Goal: Book appointment/travel/reservation

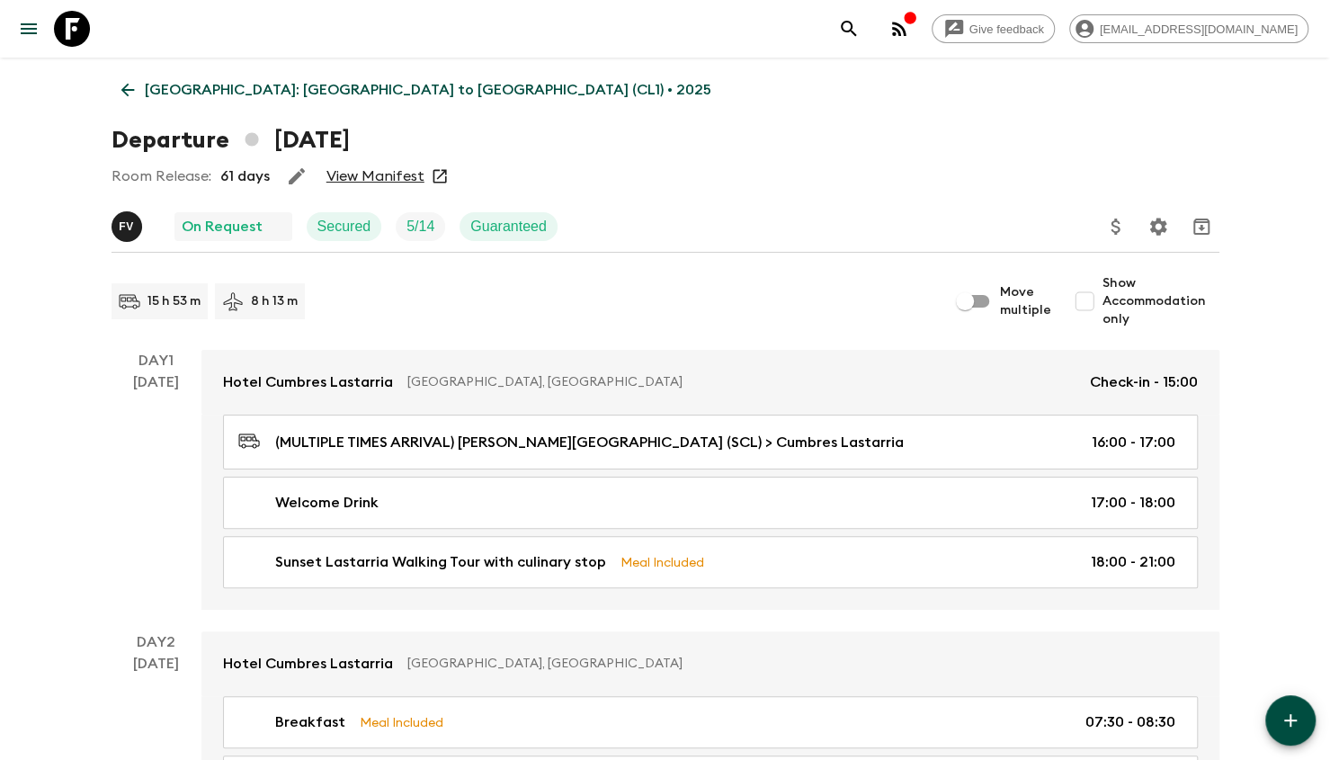
click at [123, 102] on link "[GEOGRAPHIC_DATA]: [GEOGRAPHIC_DATA] to [GEOGRAPHIC_DATA] (CL1) • 2025" at bounding box center [416, 90] width 610 height 36
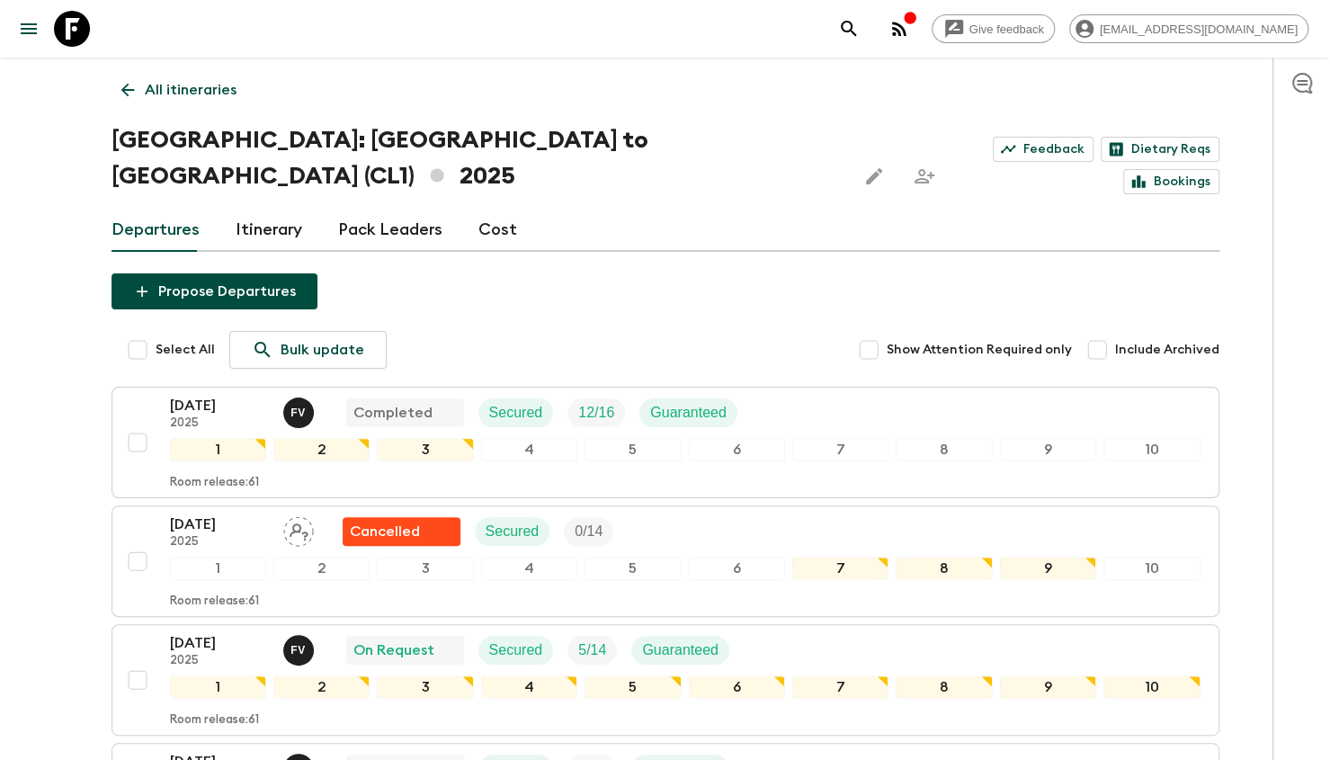
click at [138, 92] on link "All itineraries" at bounding box center [178, 90] width 135 height 36
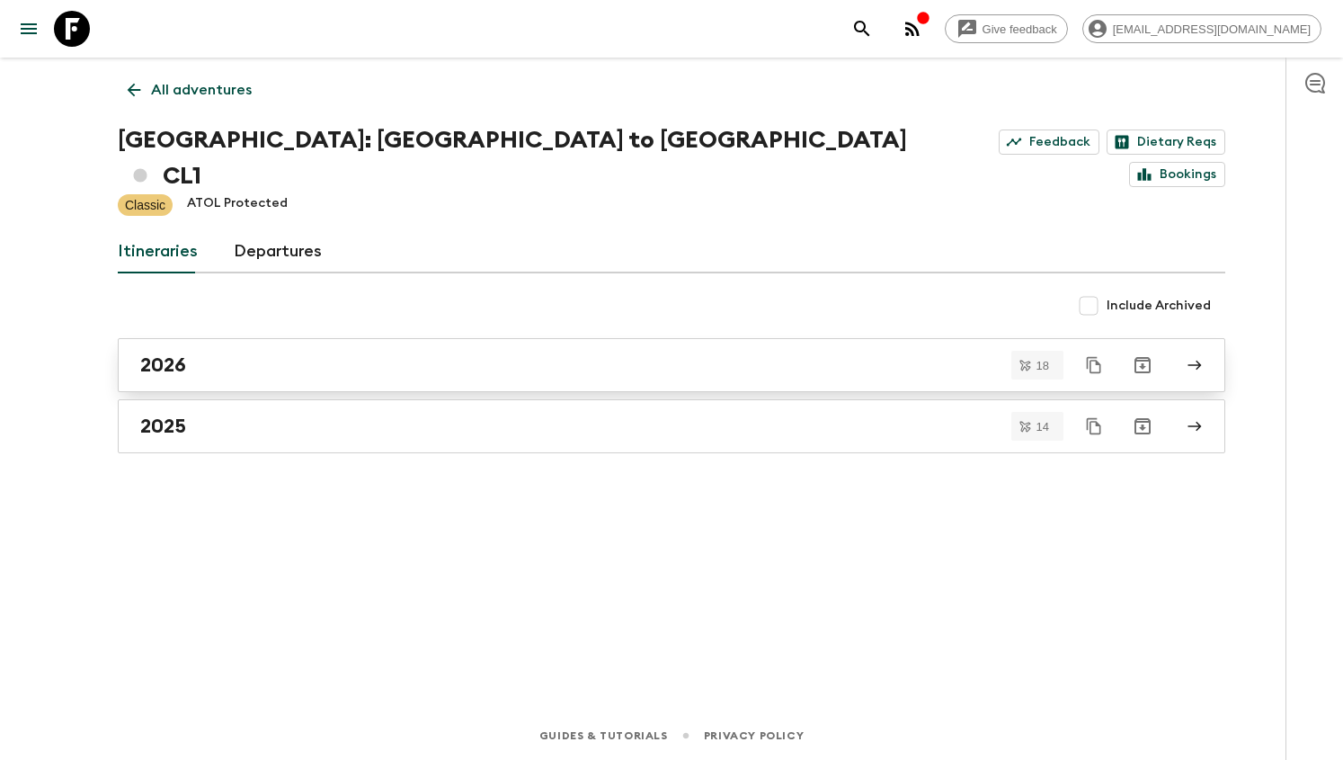
click at [198, 343] on link "2026" at bounding box center [672, 365] width 1108 height 54
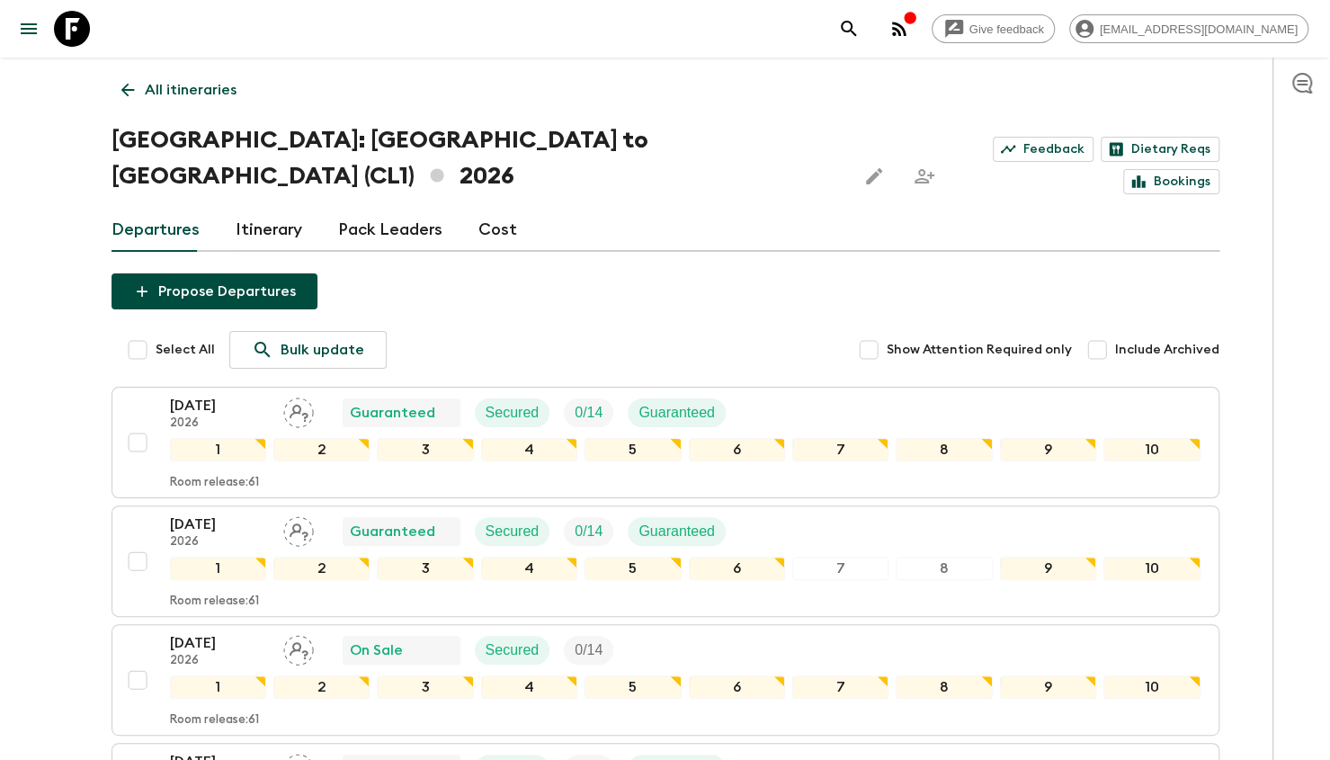
scroll to position [90, 0]
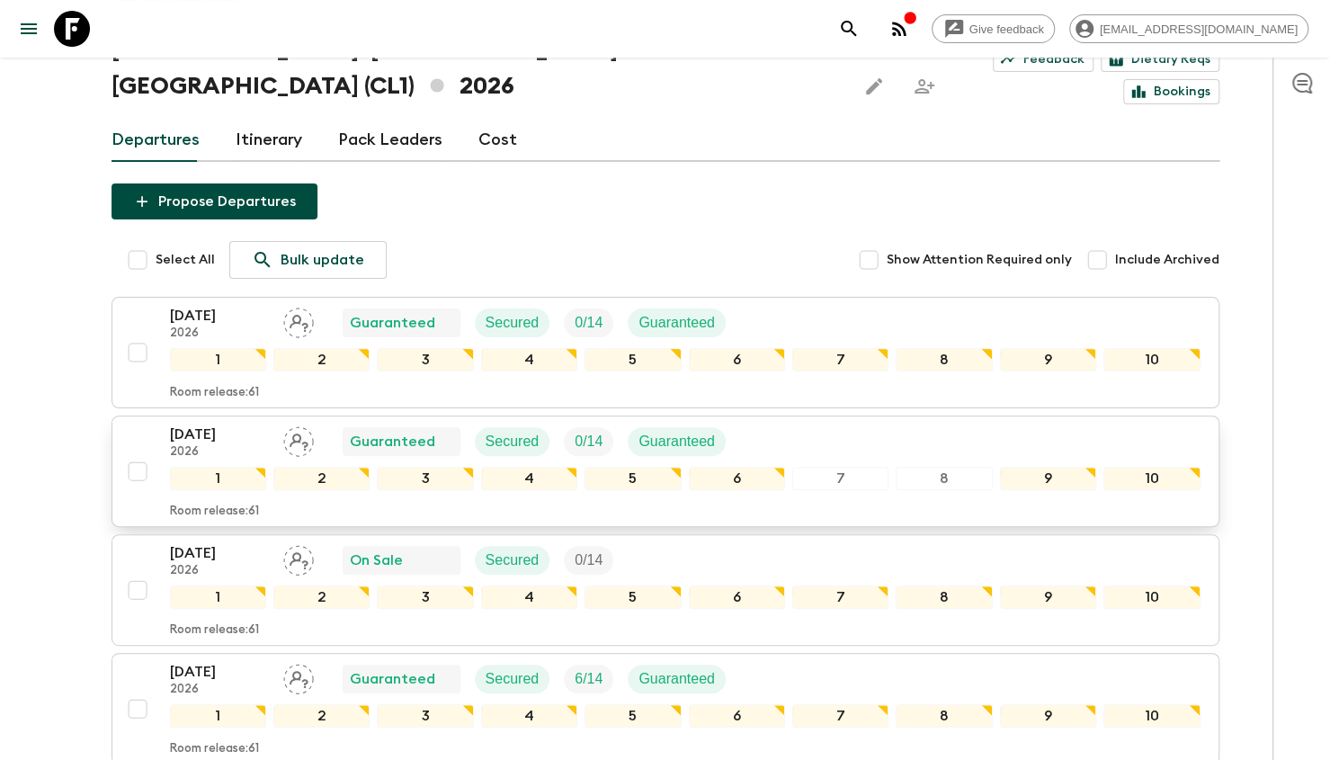
click at [200, 423] on p "[DATE]" at bounding box center [219, 434] width 99 height 22
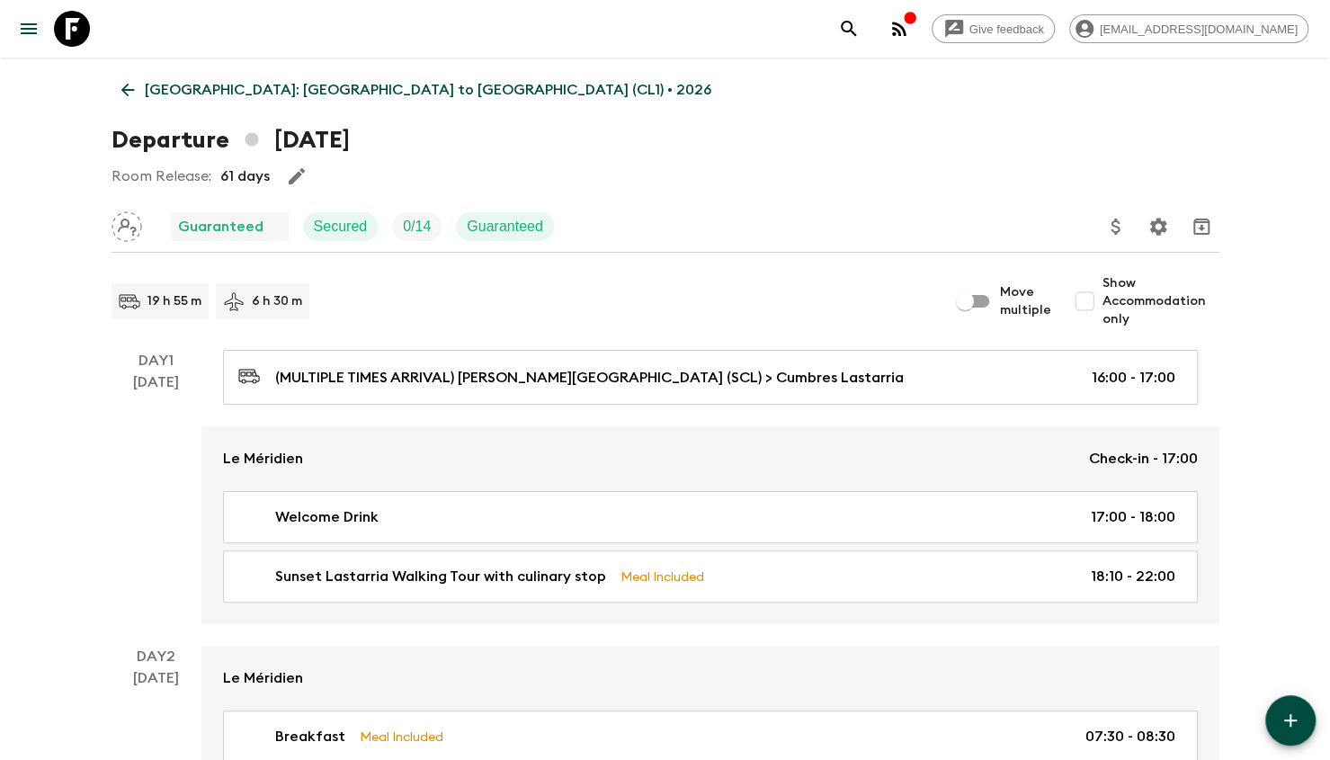
click at [135, 91] on icon at bounding box center [128, 90] width 20 height 20
